Goal: Contribute content

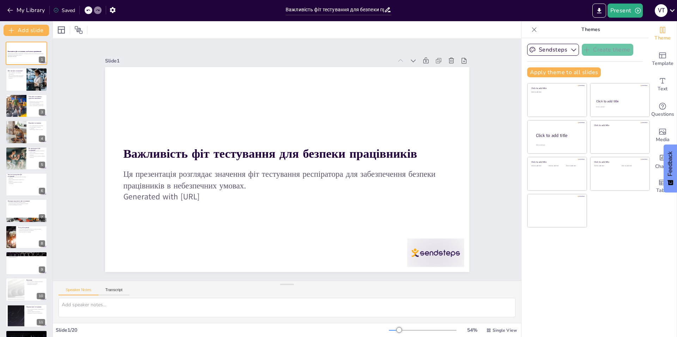
type input "Важливість фіт тестування для безпеки працівників"
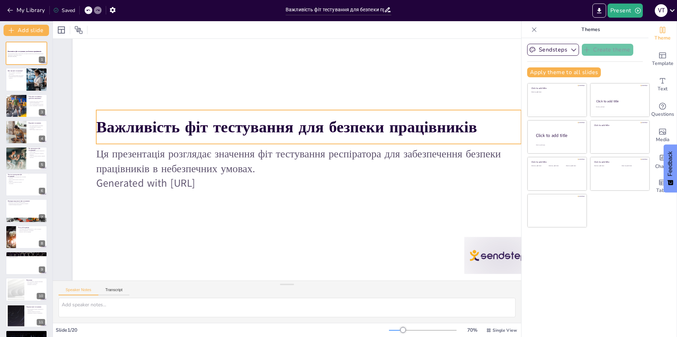
scroll to position [50, 0]
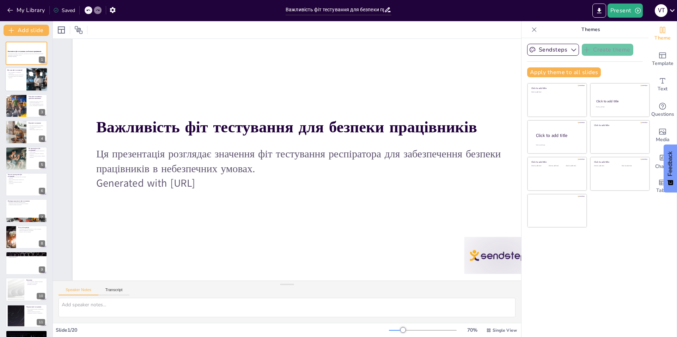
click at [23, 72] on p "Фіт тестування - це перевірка респіратора" at bounding box center [15, 73] width 17 height 2
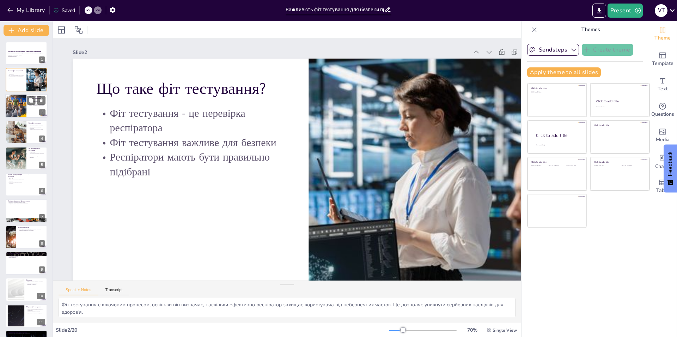
click at [22, 99] on div at bounding box center [16, 106] width 30 height 24
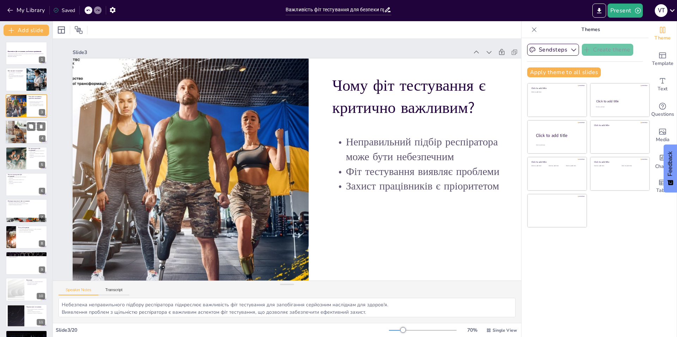
click at [21, 125] on div at bounding box center [16, 132] width 34 height 24
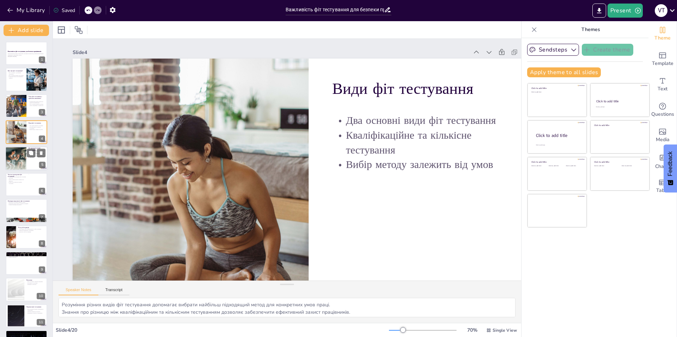
click at [13, 165] on div at bounding box center [15, 158] width 21 height 26
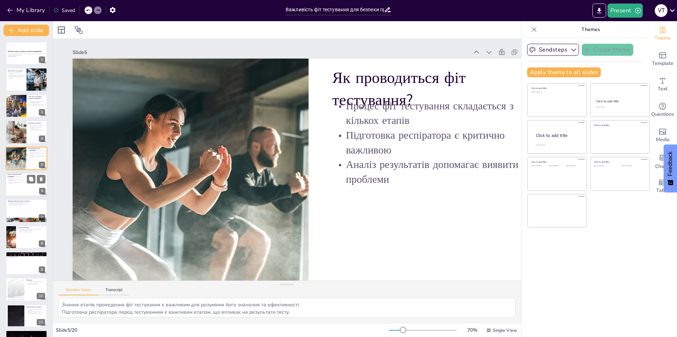
click at [12, 177] on p "Рекомендується проводити фіт тестування раз на рік" at bounding box center [16, 177] width 19 height 2
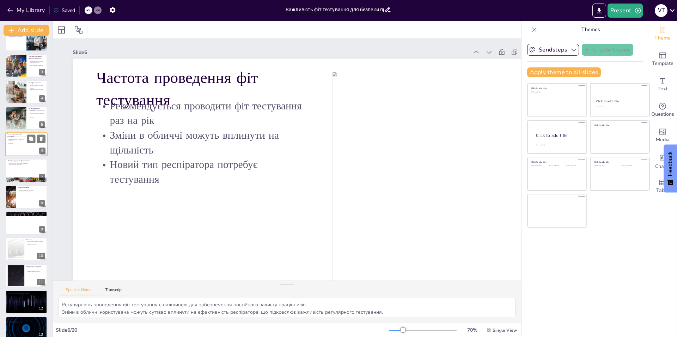
scroll to position [80, 0]
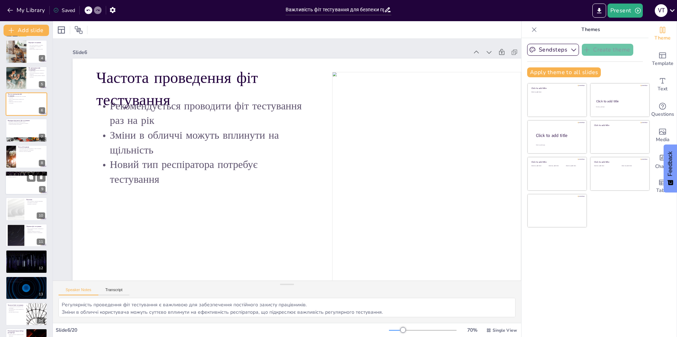
click at [21, 177] on p "Вплив на здоров'я" at bounding box center [26, 176] width 38 height 1
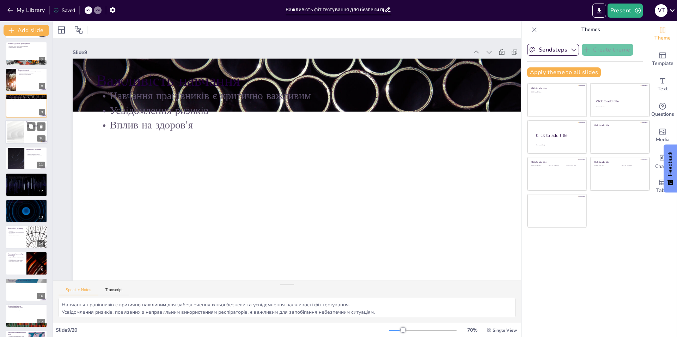
click at [24, 135] on div at bounding box center [16, 132] width 38 height 22
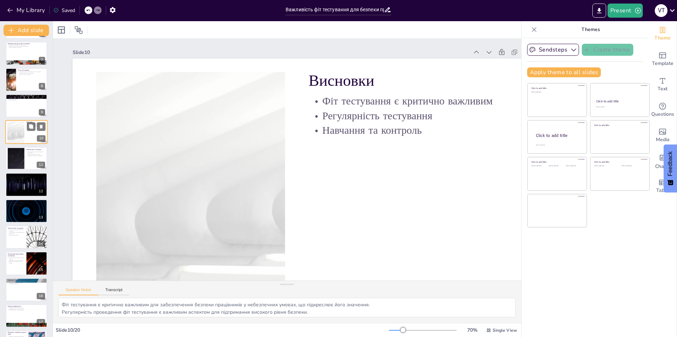
scroll to position [103, 0]
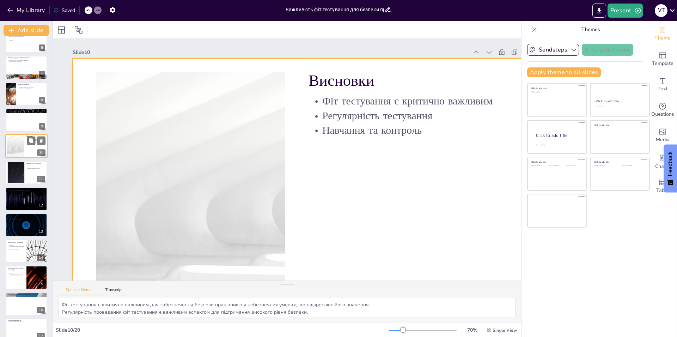
click at [24, 135] on div at bounding box center [26, 146] width 42 height 24
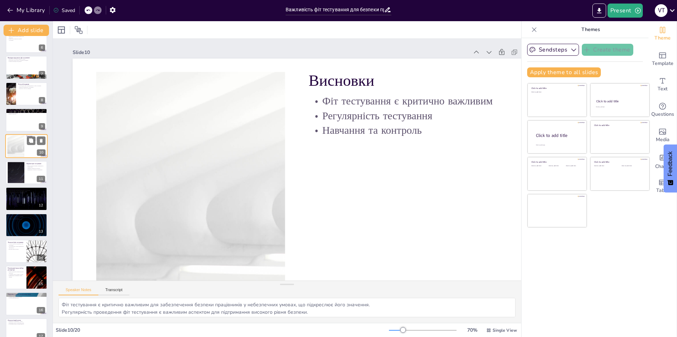
scroll to position [32, 0]
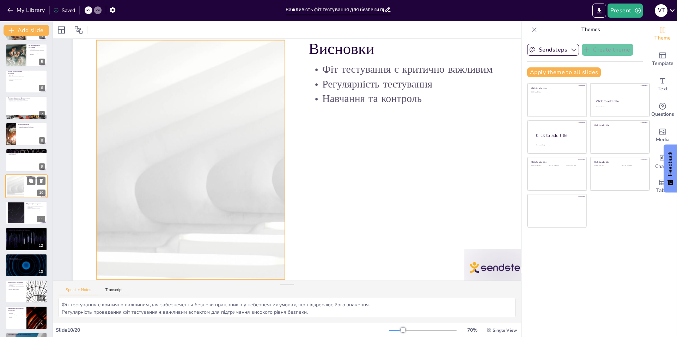
click at [16, 184] on div at bounding box center [16, 187] width 38 height 22
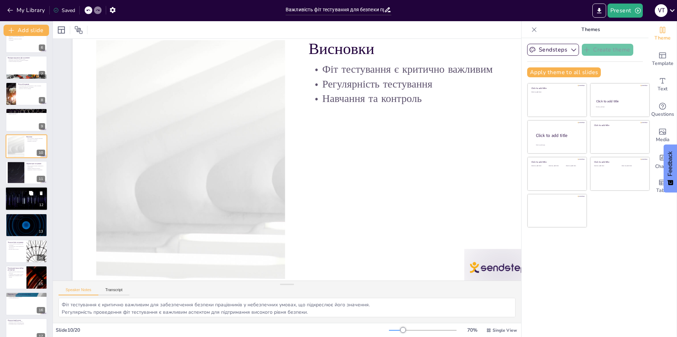
click at [17, 194] on div at bounding box center [26, 199] width 42 height 24
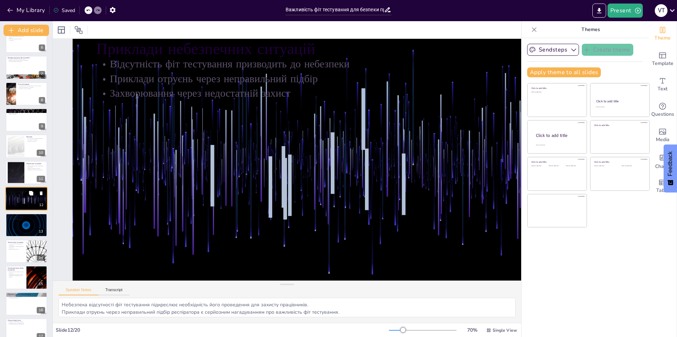
scroll to position [0, 0]
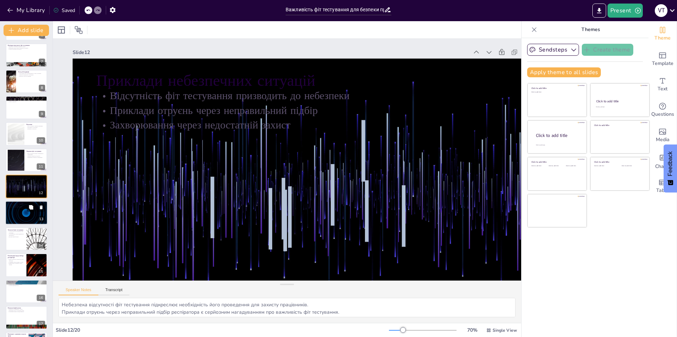
click at [24, 210] on div at bounding box center [26, 213] width 42 height 24
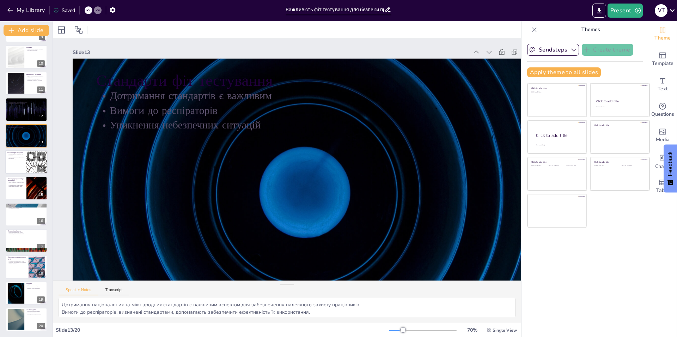
click at [20, 167] on div at bounding box center [26, 162] width 42 height 24
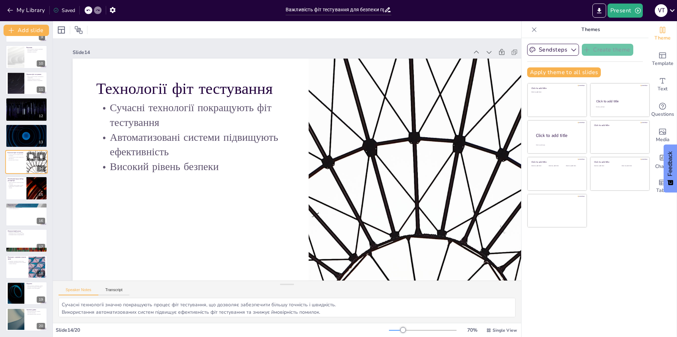
scroll to position [208, 0]
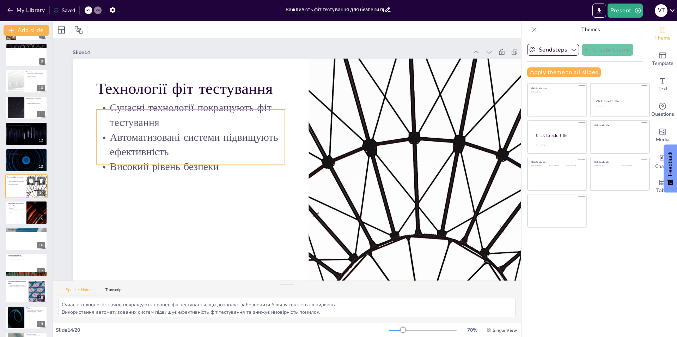
click at [21, 184] on p "Високий рівень безпеки" at bounding box center [15, 183] width 17 height 1
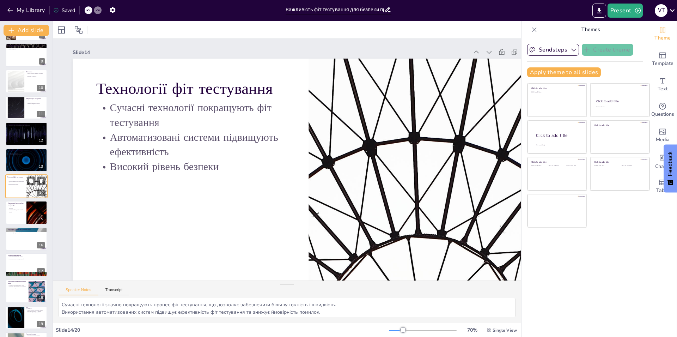
scroll to position [32, 0]
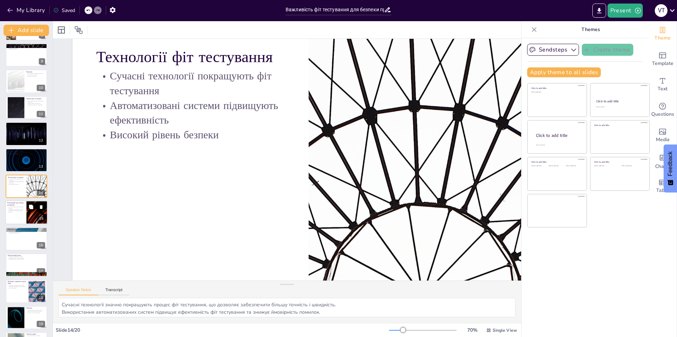
click at [23, 216] on div at bounding box center [26, 213] width 42 height 24
type textarea "Вибір респіратора має базуватися на типі небезпеки, що є важливим для забезпече…"
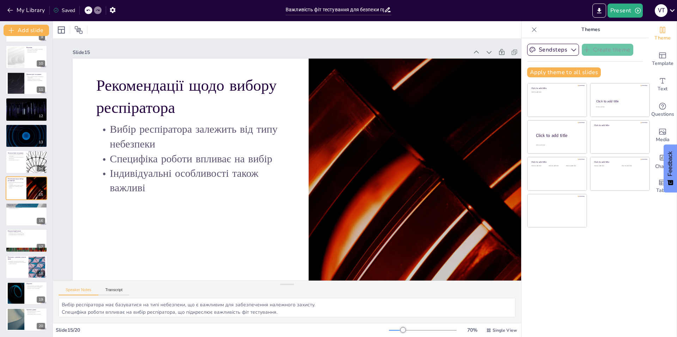
scroll to position [9, 0]
